Goal: Task Accomplishment & Management: Manage account settings

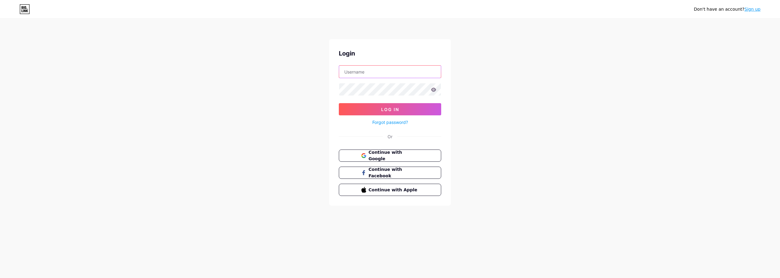
click at [377, 74] on input "text" at bounding box center [390, 71] width 102 height 12
click at [533, 131] on div "Don't have an account? Sign up Login Log In Forgot password? Or Continue with G…" at bounding box center [390, 112] width 780 height 225
click at [409, 153] on span "Continue with Google" at bounding box center [393, 155] width 51 height 13
click at [356, 73] on input "text" at bounding box center [390, 71] width 102 height 12
